Goal: Find contact information: Find contact information

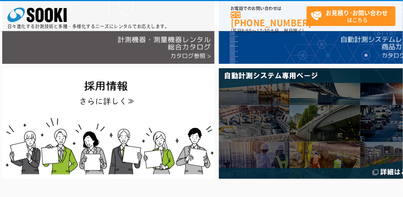
scroll to position [106, 0]
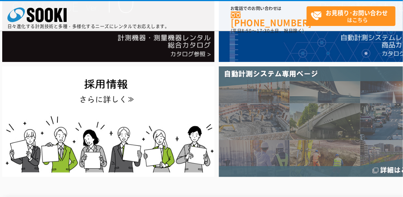
click at [265, 99] on img at bounding box center [325, 121] width 212 height 110
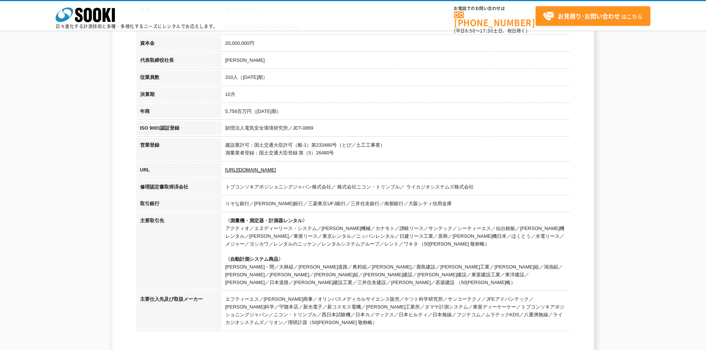
scroll to position [37, 0]
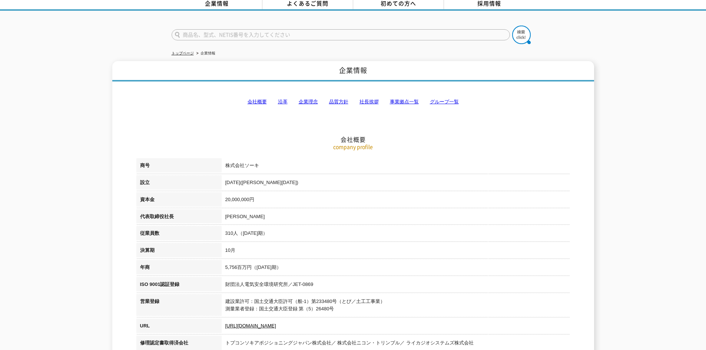
click at [446, 93] on h2 "会社概要" at bounding box center [352, 102] width 433 height 82
click at [449, 99] on link "グループ一覧" at bounding box center [444, 102] width 29 height 6
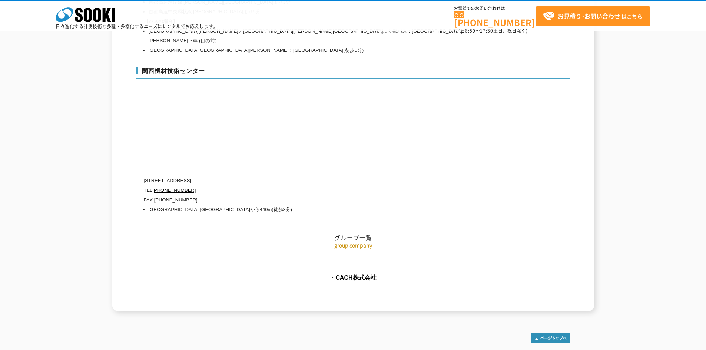
scroll to position [3316, 0]
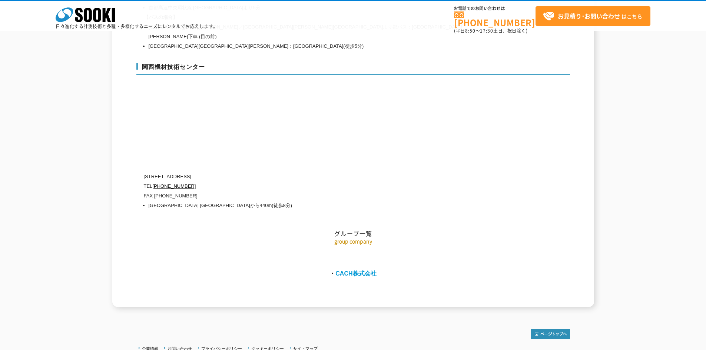
click at [361, 270] on link "CACH株式会社" at bounding box center [355, 273] width 41 height 7
